Goal: Information Seeking & Learning: Check status

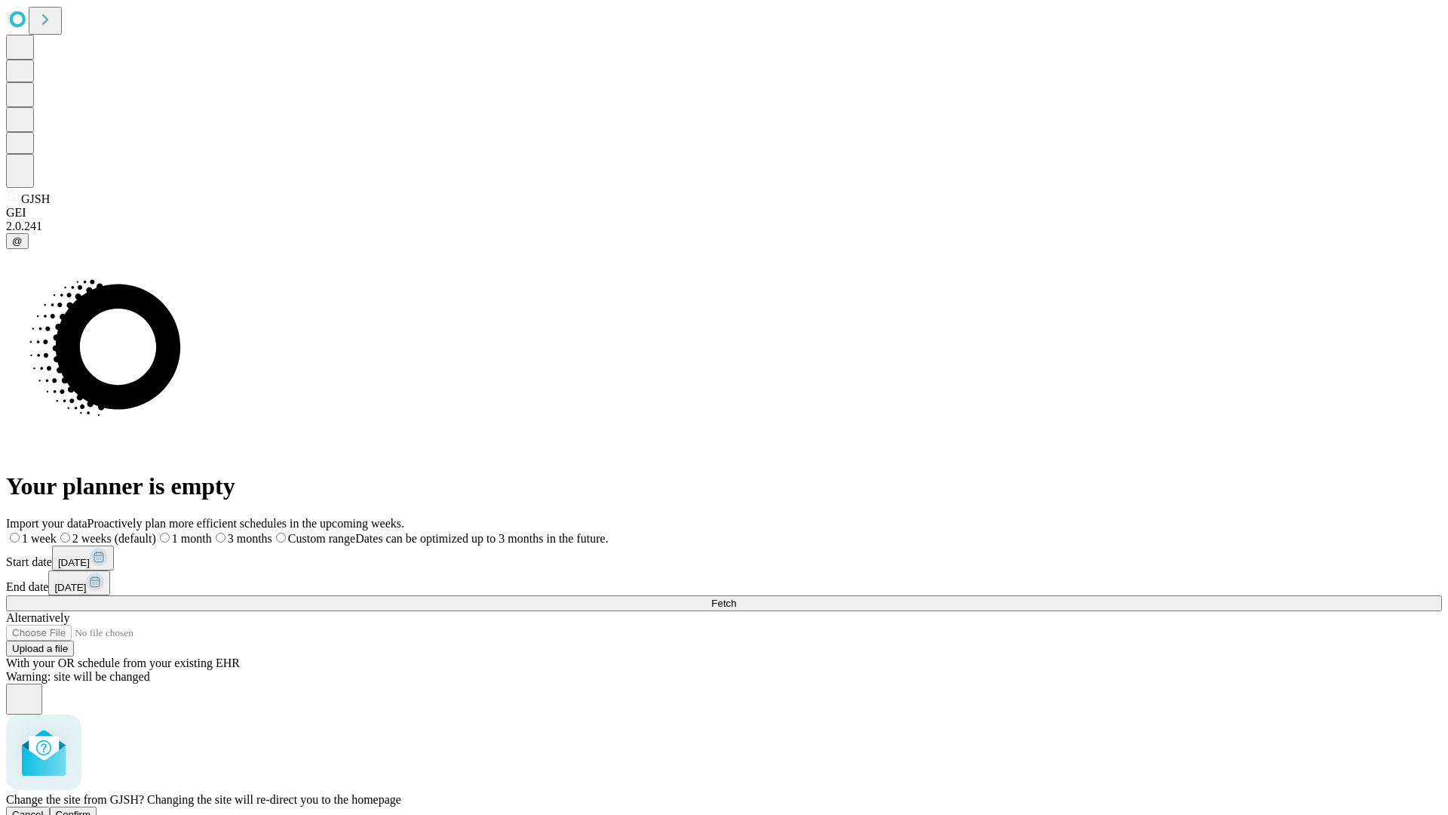
click at [91, 809] on span "Confirm" at bounding box center [73, 814] width 35 height 11
click at [47, 532] on label "1 week" at bounding box center [26, 538] width 41 height 13
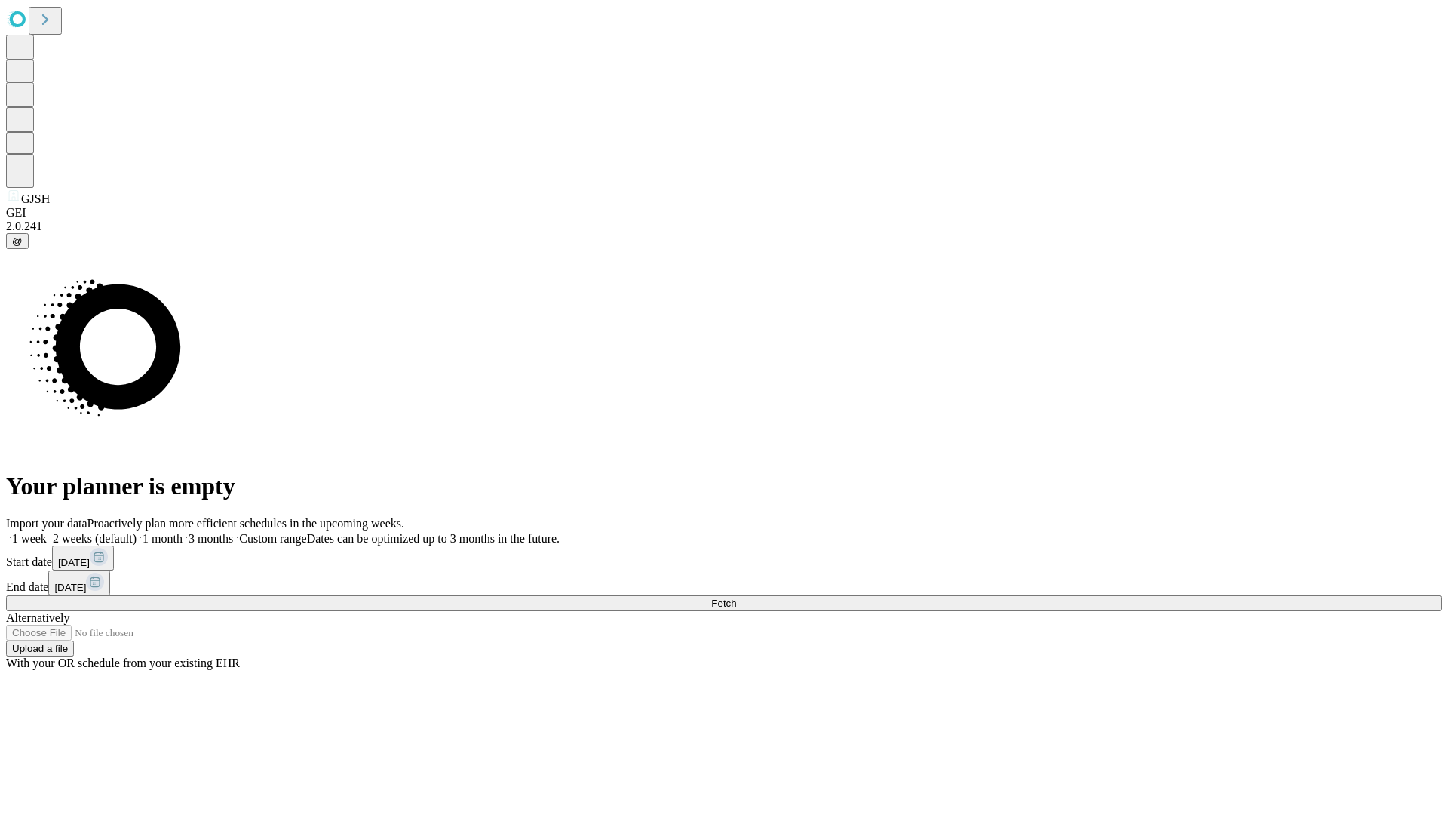
click at [736, 597] on span "Fetch" at bounding box center [723, 602] width 25 height 11
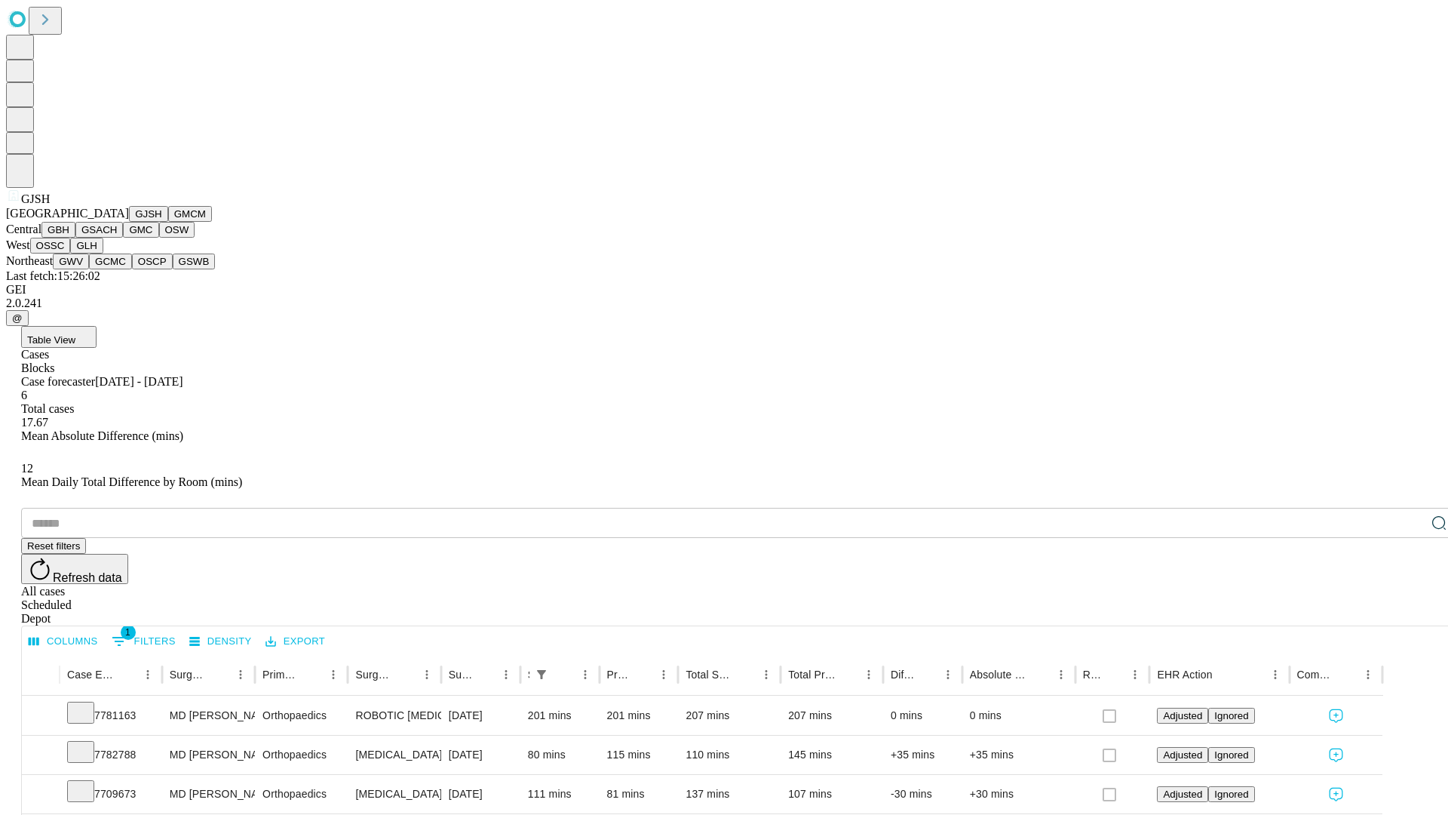
click at [168, 222] on button "GMCM" at bounding box center [190, 214] width 44 height 16
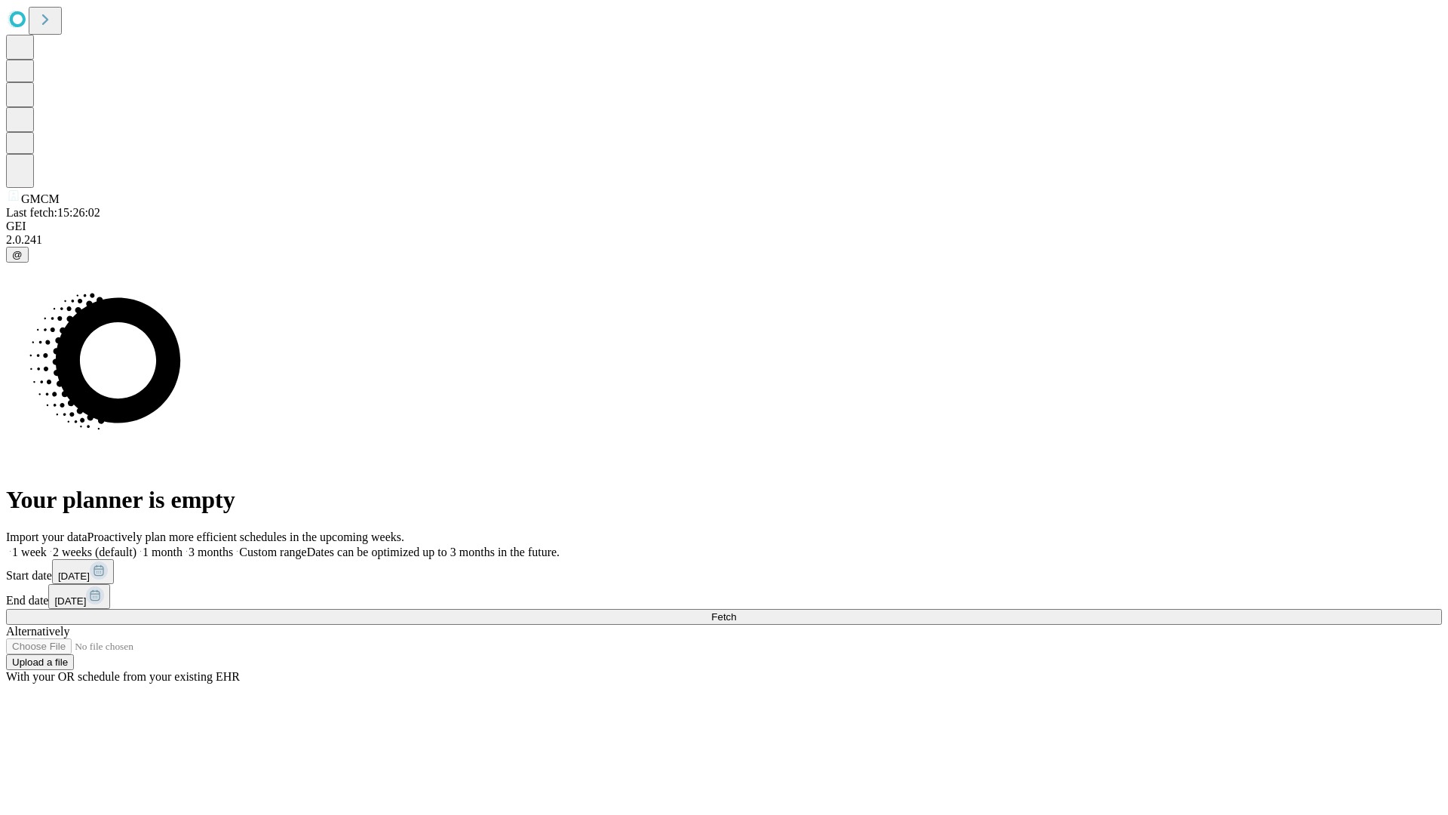
click at [47, 545] on label "1 week" at bounding box center [26, 551] width 41 height 13
click at [736, 611] on span "Fetch" at bounding box center [723, 616] width 25 height 11
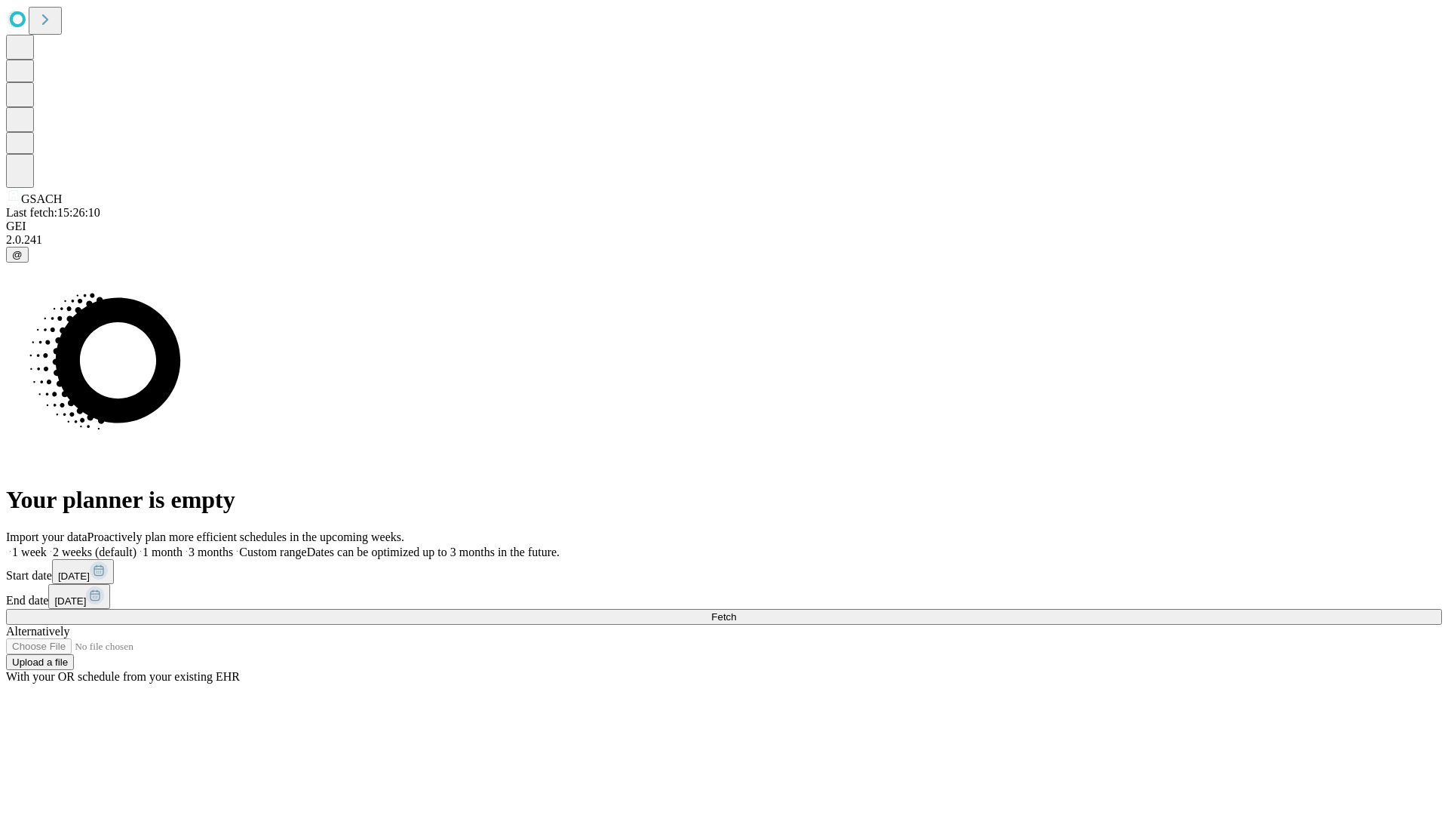
click at [47, 545] on label "1 week" at bounding box center [26, 551] width 41 height 13
click at [736, 611] on span "Fetch" at bounding box center [723, 616] width 25 height 11
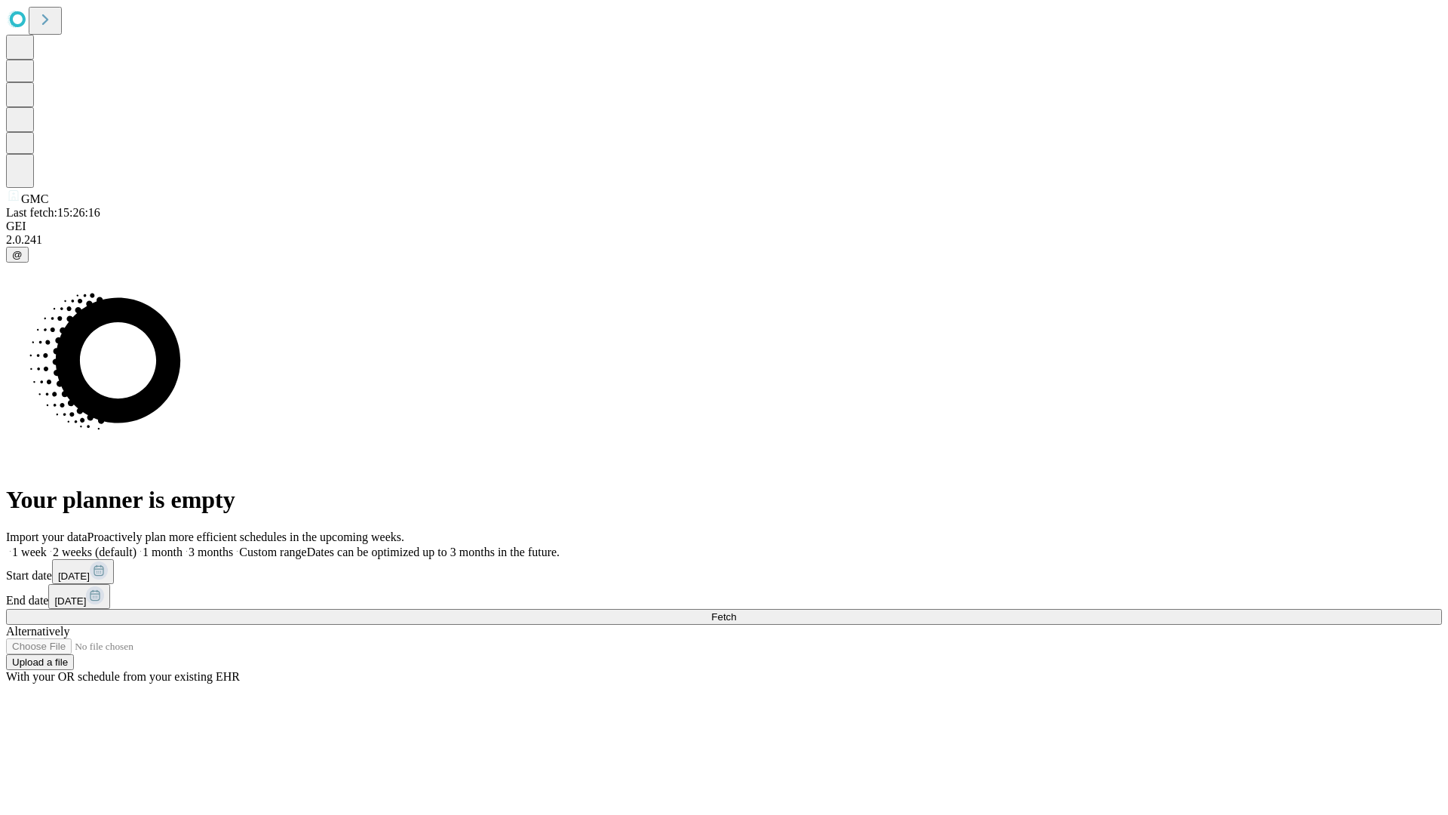
click at [47, 545] on label "1 week" at bounding box center [26, 551] width 41 height 13
click at [736, 611] on span "Fetch" at bounding box center [723, 616] width 25 height 11
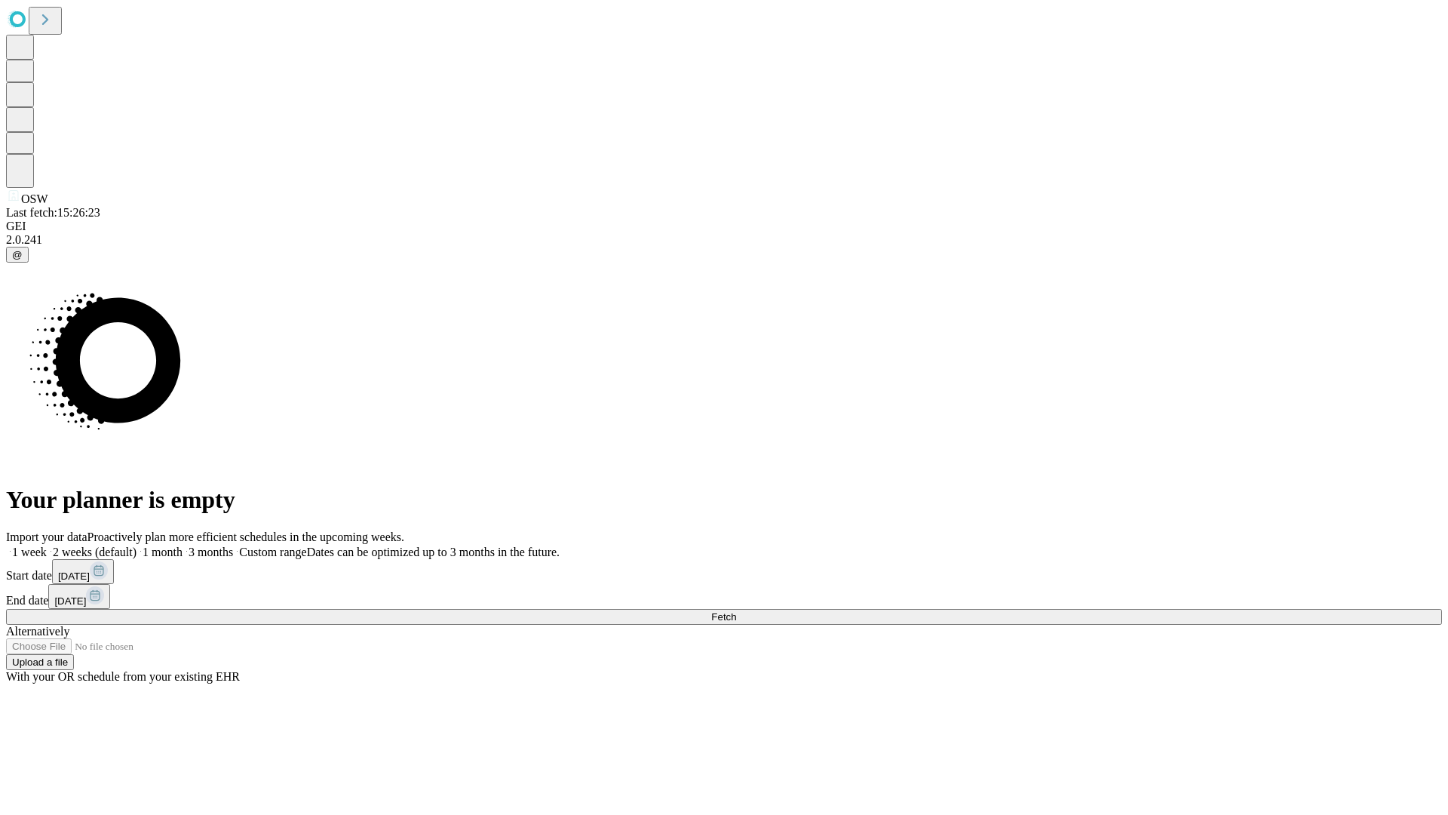
click at [47, 545] on label "1 week" at bounding box center [26, 551] width 41 height 13
click at [736, 611] on span "Fetch" at bounding box center [723, 616] width 25 height 11
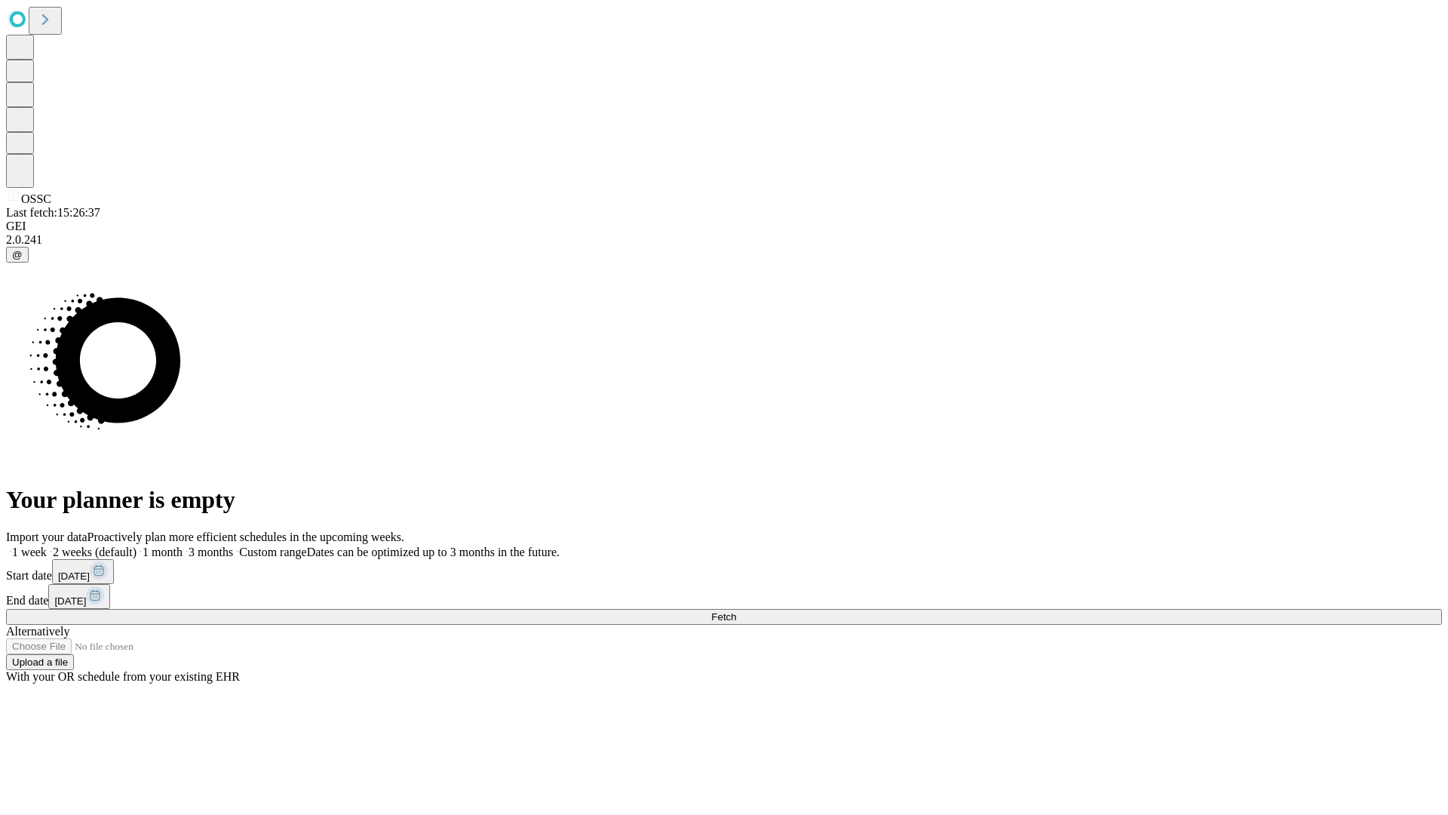
click at [47, 545] on label "1 week" at bounding box center [26, 551] width 41 height 13
click at [736, 611] on span "Fetch" at bounding box center [723, 616] width 25 height 11
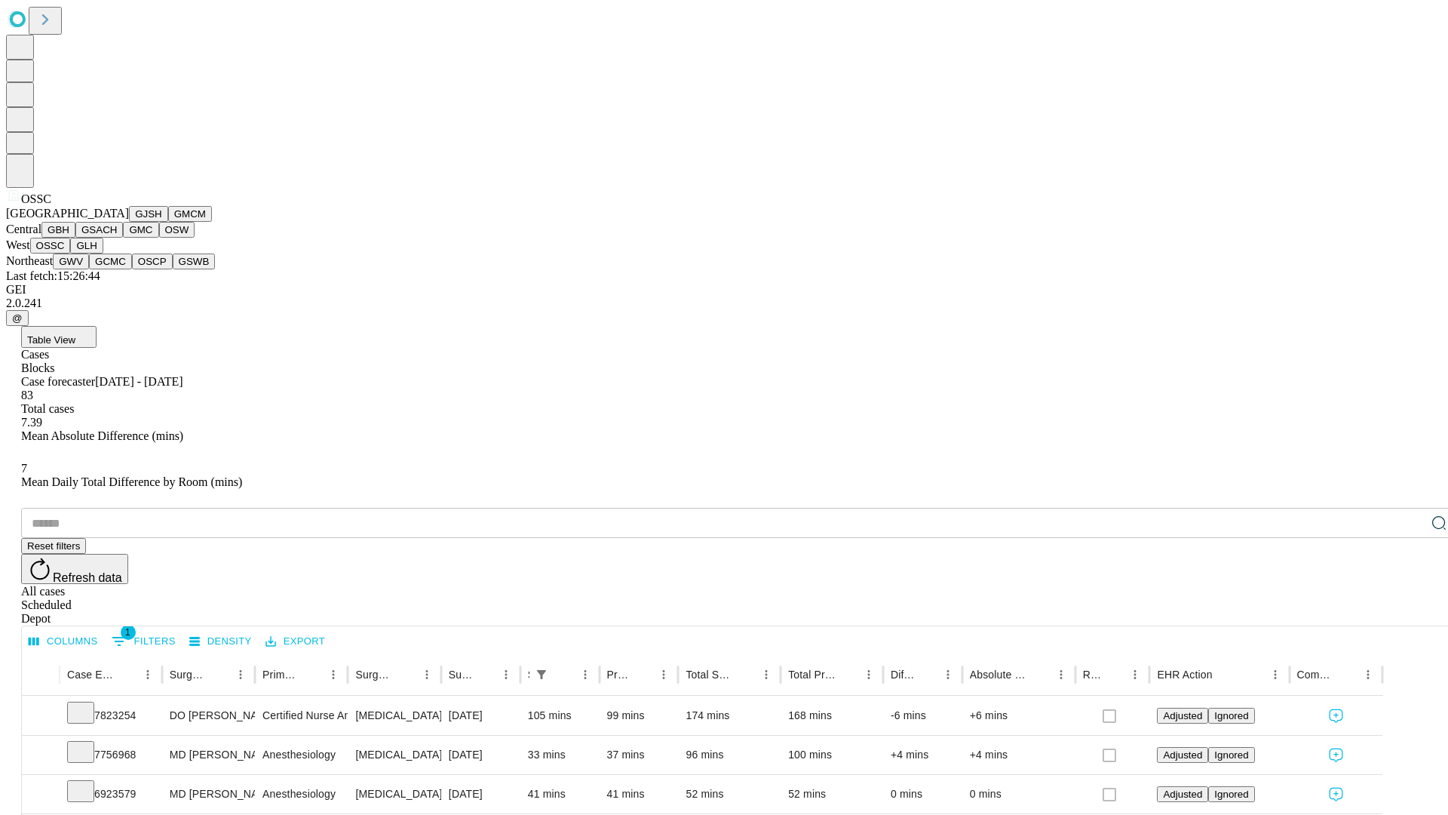
click at [103, 253] on button "GLH" at bounding box center [86, 246] width 32 height 16
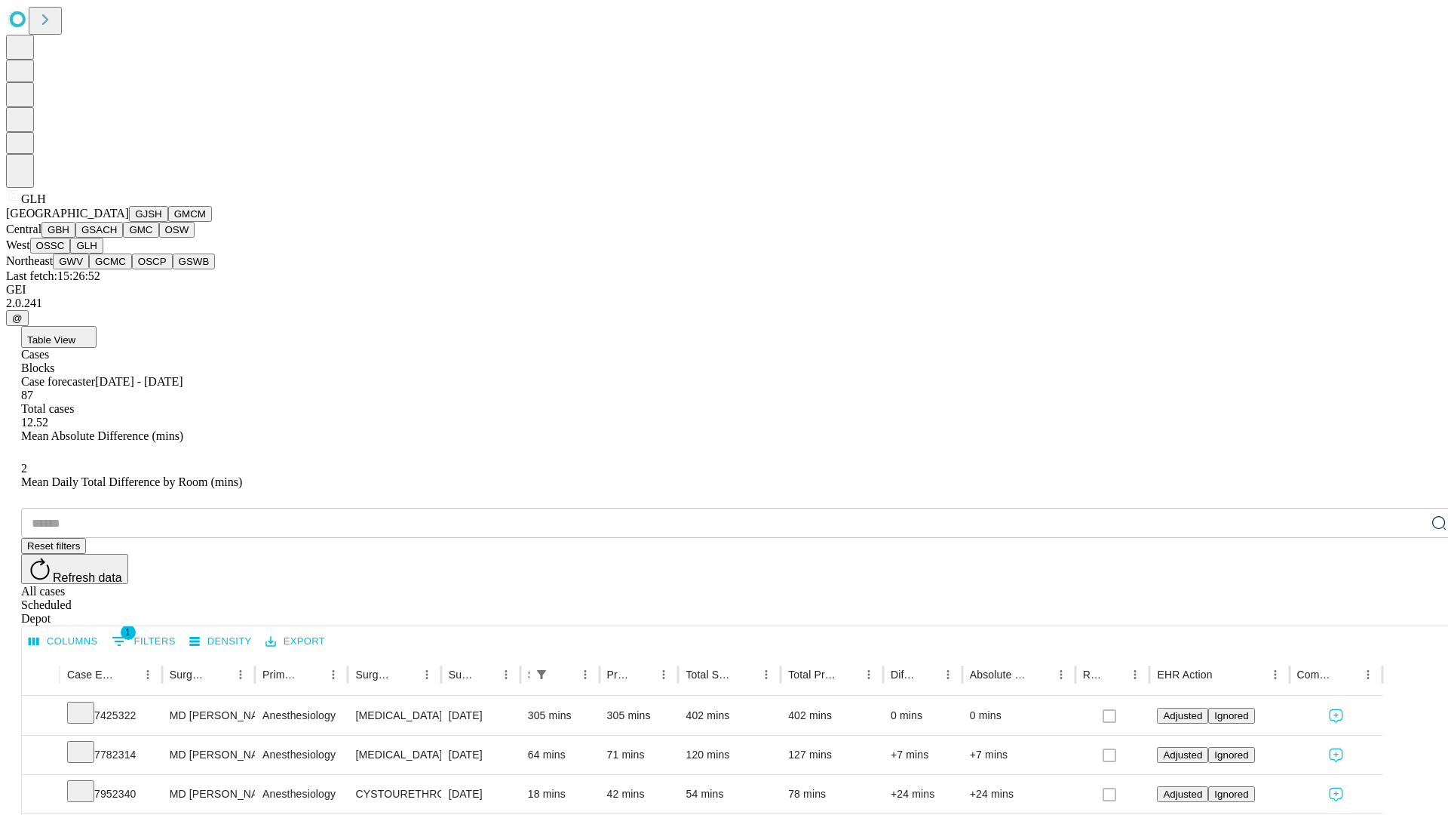
click at [89, 269] on button "GWV" at bounding box center [71, 261] width 36 height 16
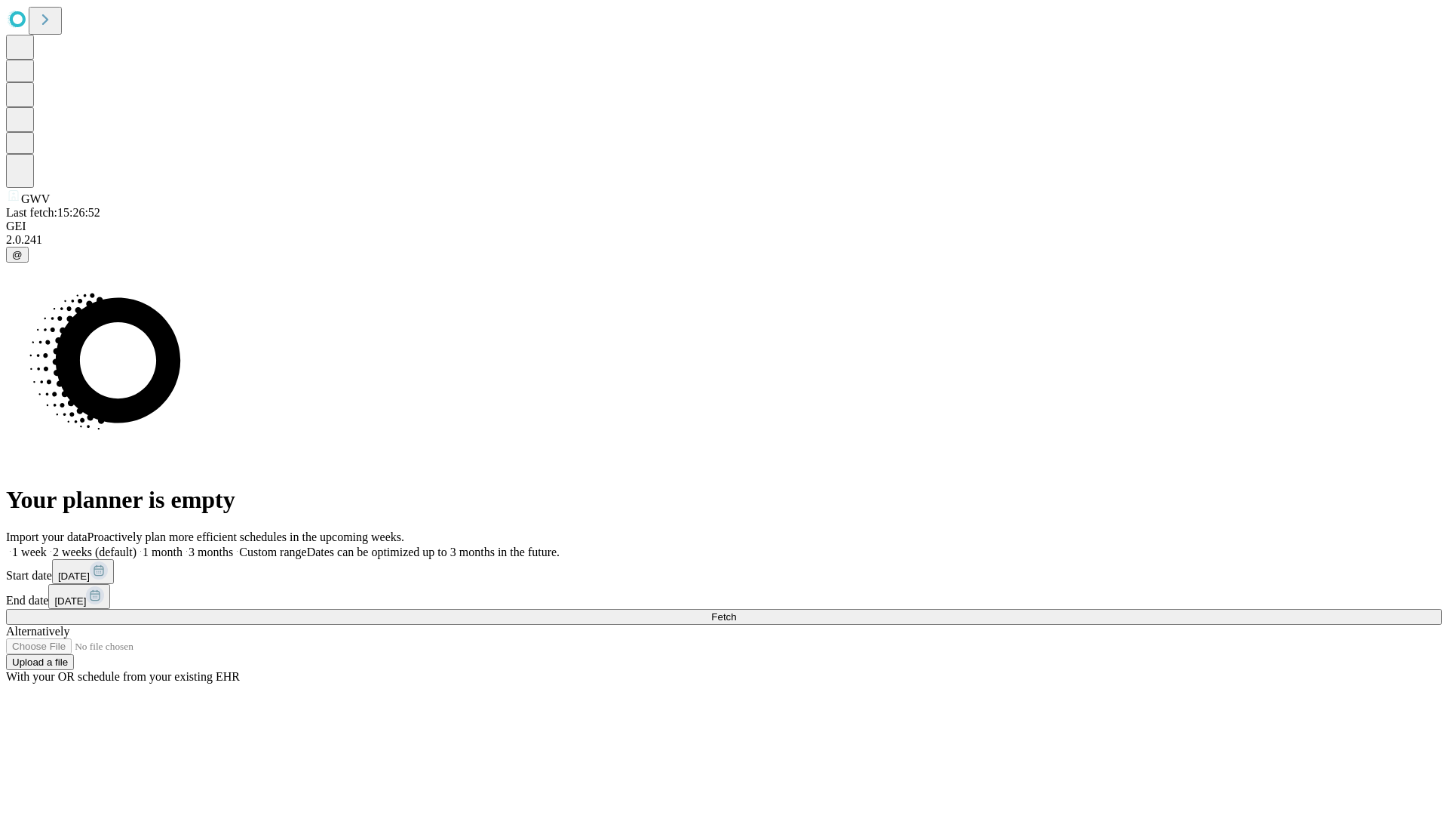
click at [47, 545] on label "1 week" at bounding box center [26, 551] width 41 height 13
click at [736, 611] on span "Fetch" at bounding box center [723, 616] width 25 height 11
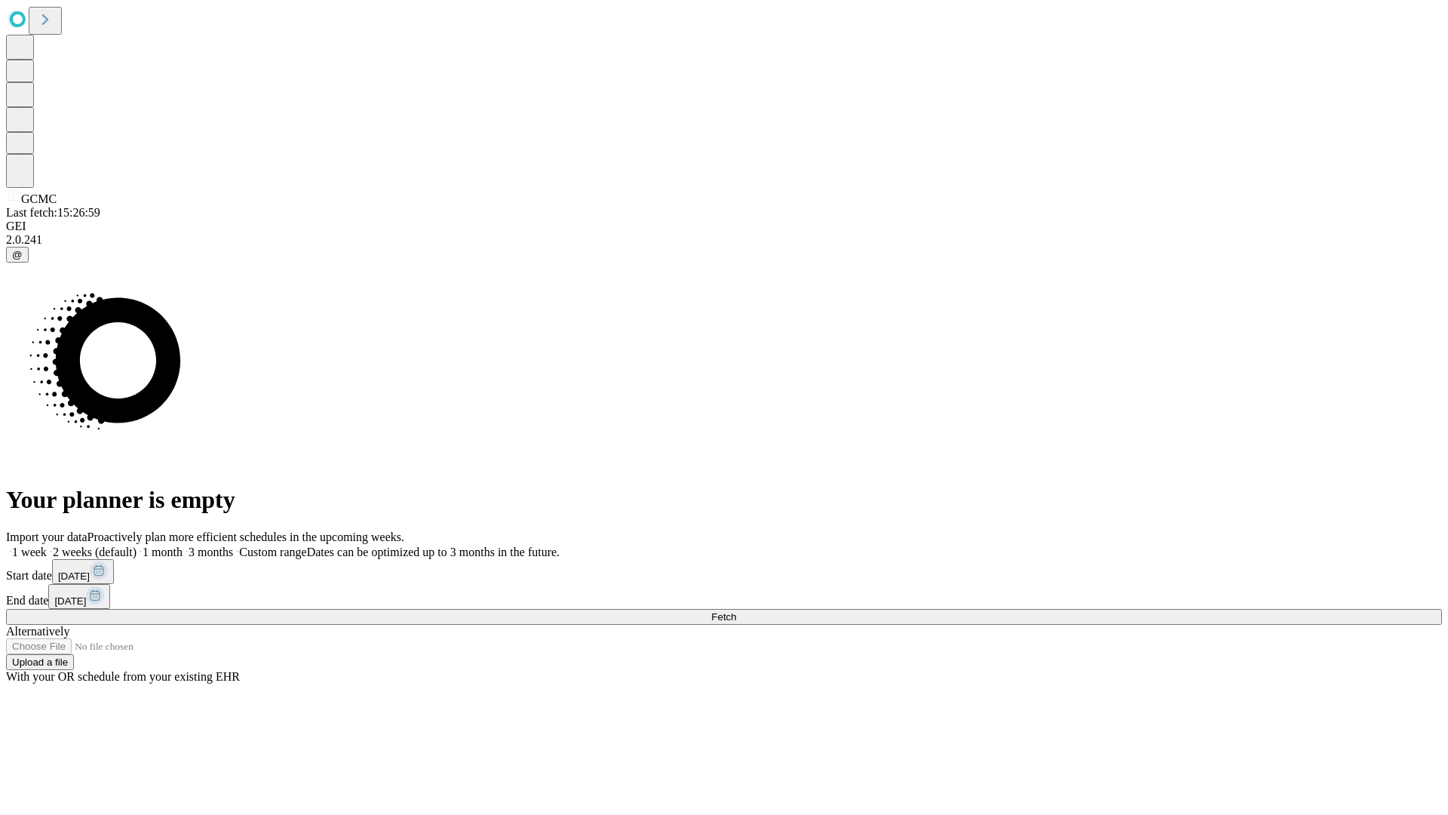
click at [736, 611] on span "Fetch" at bounding box center [723, 616] width 25 height 11
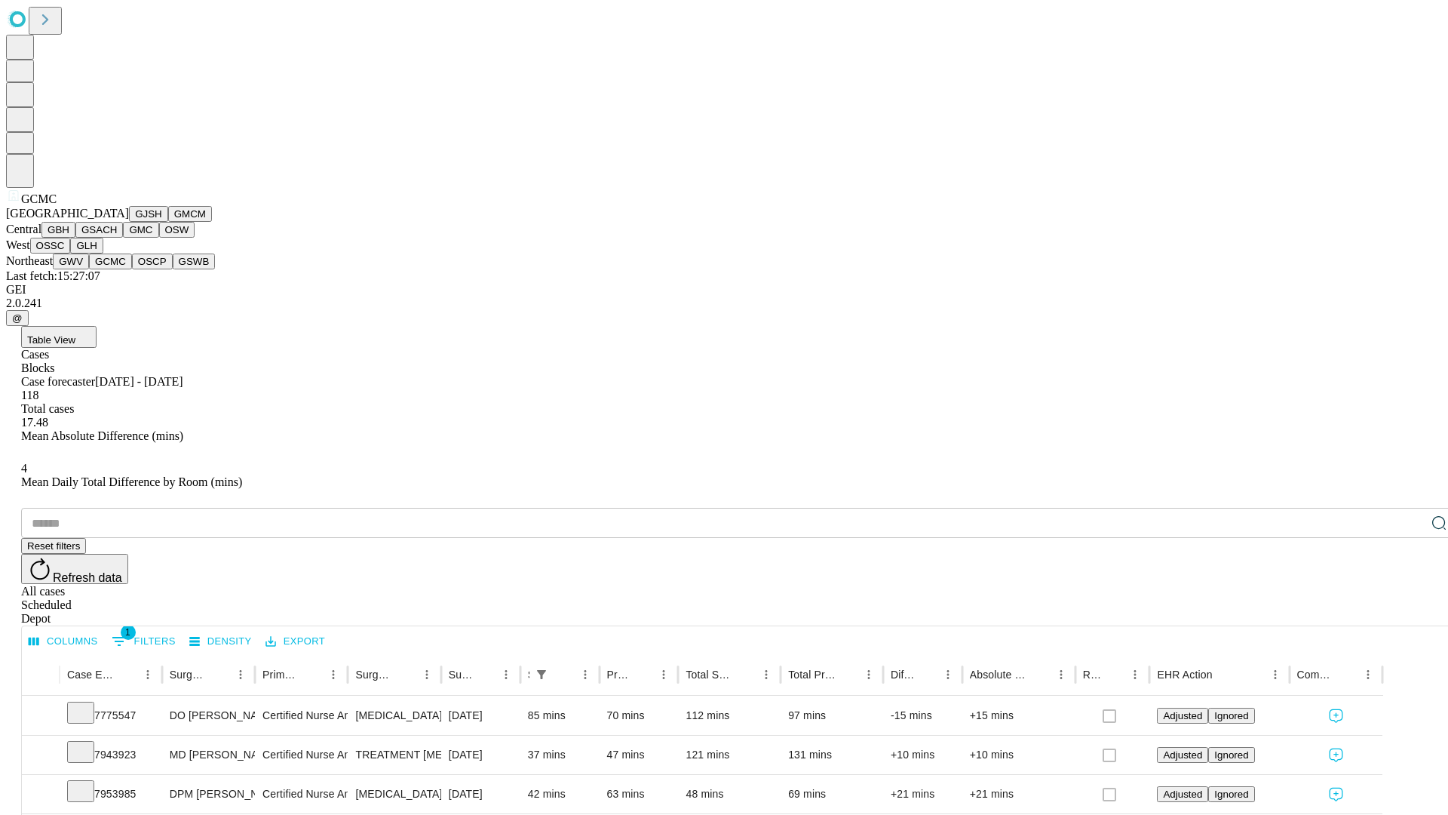
click at [132, 269] on button "OSCP" at bounding box center [152, 261] width 41 height 16
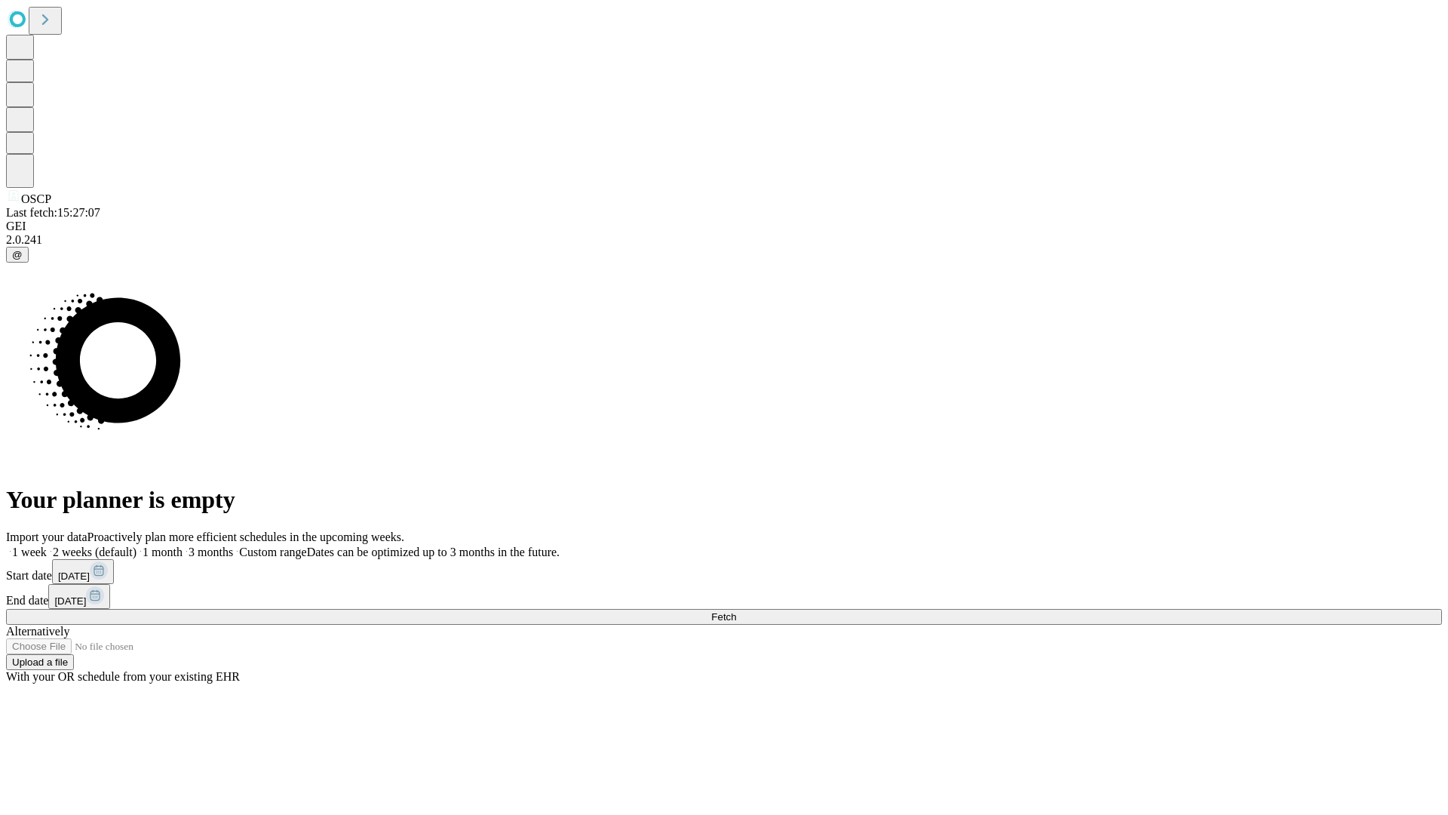
click at [47, 545] on label "1 week" at bounding box center [26, 551] width 41 height 13
click at [736, 611] on span "Fetch" at bounding box center [723, 616] width 25 height 11
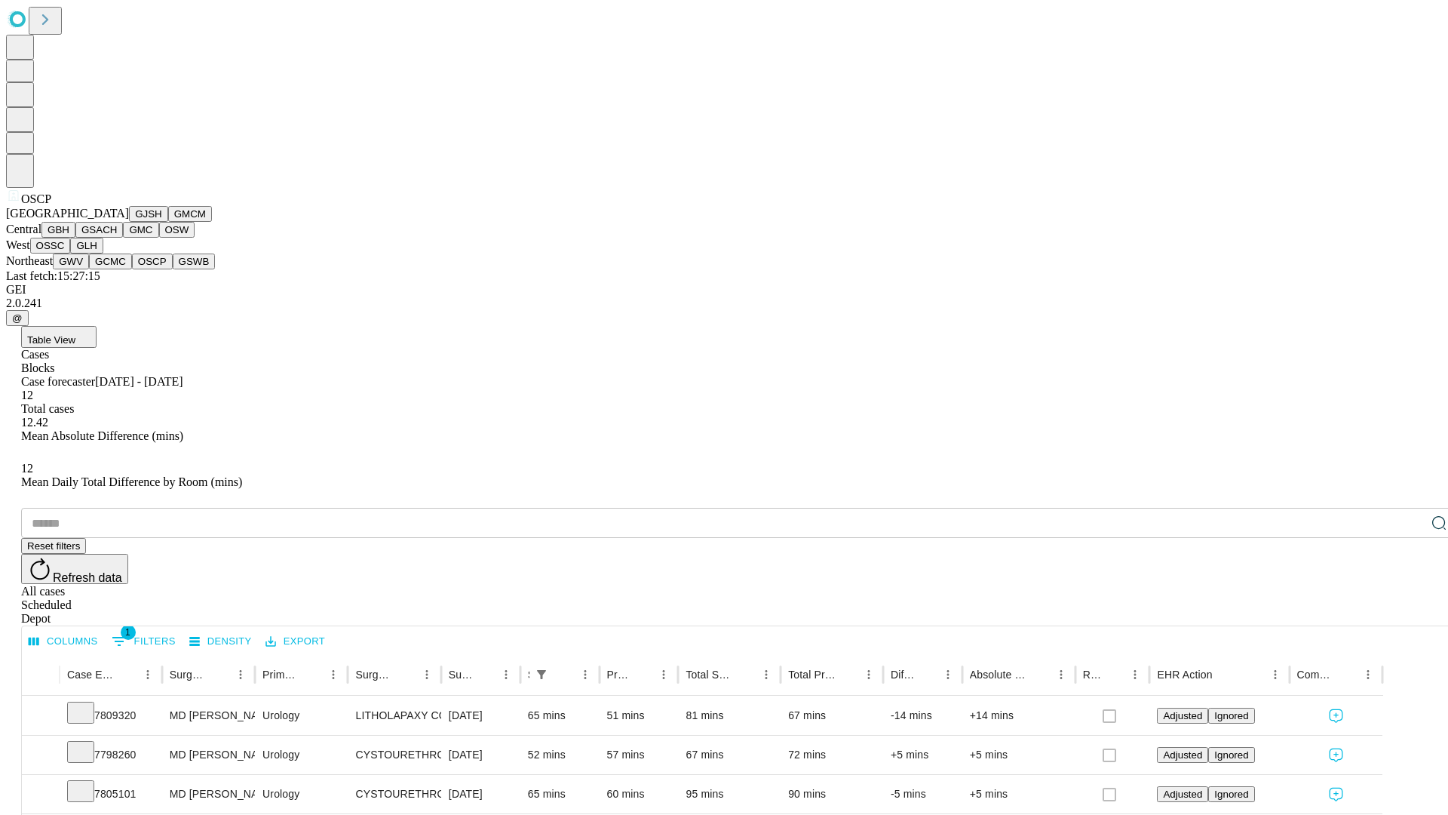
click at [173, 269] on button "GSWB" at bounding box center [194, 261] width 43 height 16
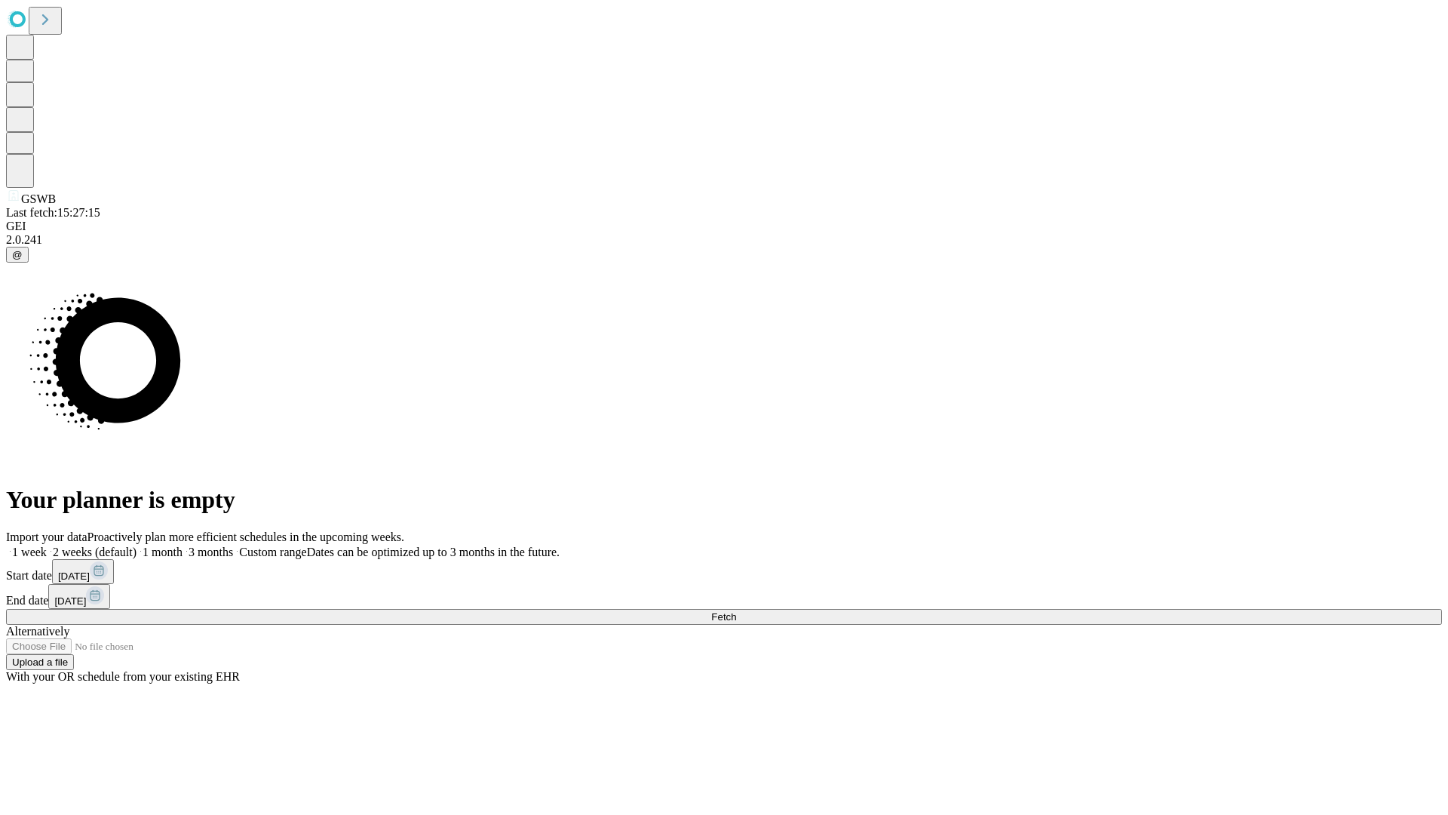
click at [47, 545] on label "1 week" at bounding box center [26, 551] width 41 height 13
click at [736, 611] on span "Fetch" at bounding box center [723, 616] width 25 height 11
